Goal: Task Accomplishment & Management: Manage account settings

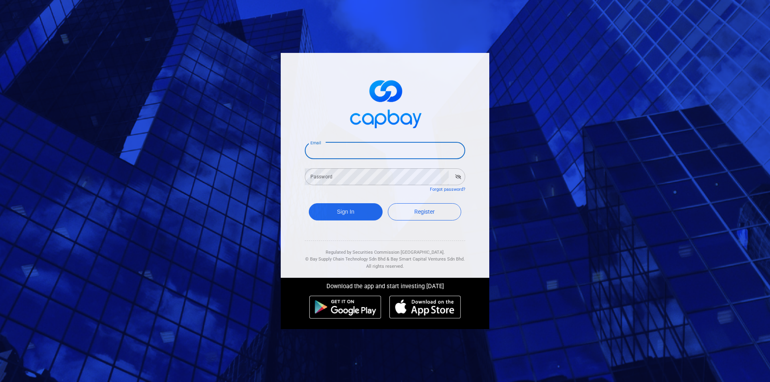
drag, startPoint x: 331, startPoint y: 148, endPoint x: 342, endPoint y: 157, distance: 14.2
click at [331, 148] on input "Email" at bounding box center [385, 150] width 160 height 17
click at [347, 156] on input "Email" at bounding box center [385, 150] width 160 height 17
type input "[EMAIL_ADDRESS][DOMAIN_NAME]"
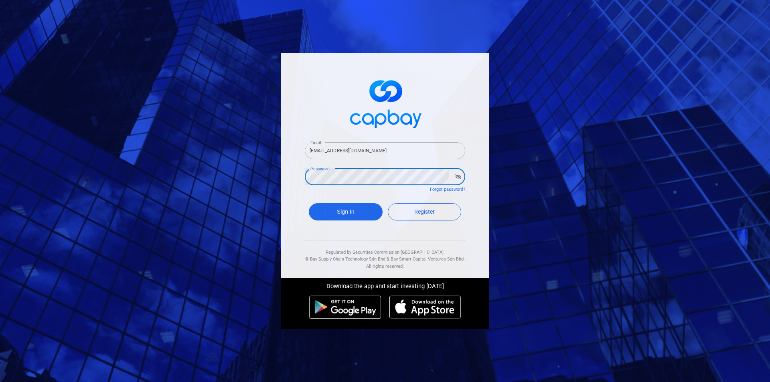
click at [309, 203] on button "Sign In" at bounding box center [346, 211] width 74 height 17
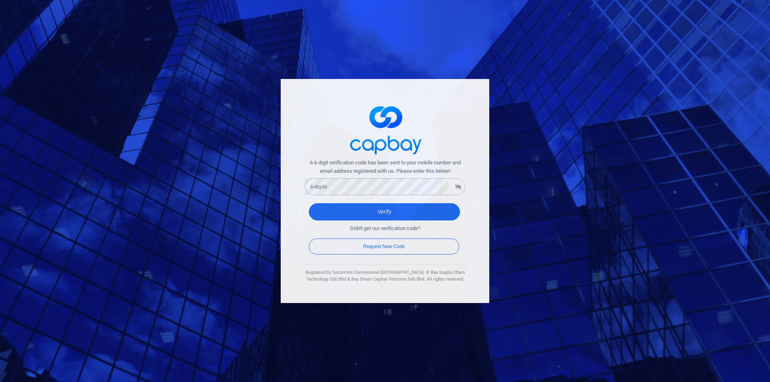
click at [320, 183] on div "6-digits 6-digits" at bounding box center [385, 186] width 160 height 18
click at [309, 203] on button "Verify" at bounding box center [384, 211] width 151 height 17
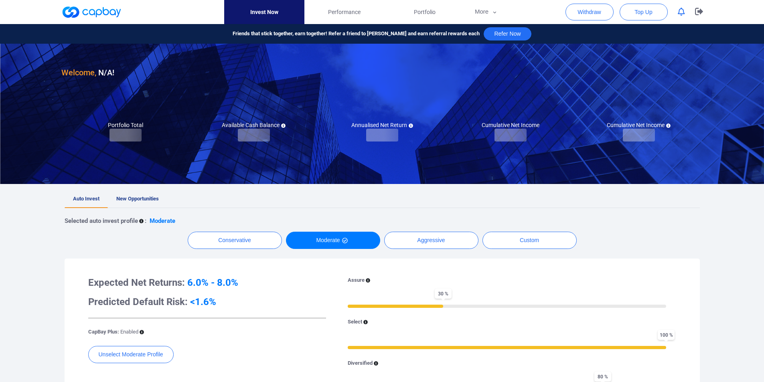
checkbox input "true"
